Goal: Task Accomplishment & Management: Complete application form

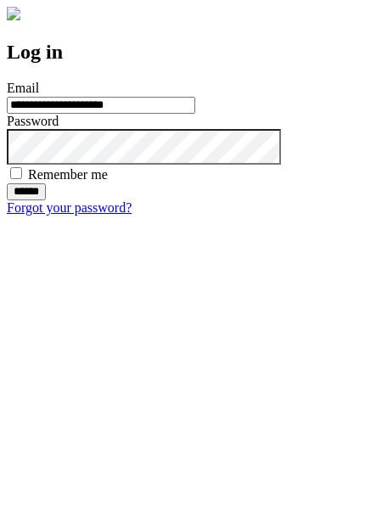
type input "**********"
click at [46, 200] on input "******" at bounding box center [26, 191] width 39 height 17
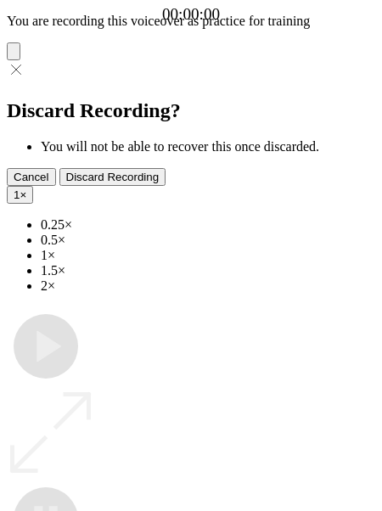
type input "**********"
